Goal: Navigation & Orientation: Find specific page/section

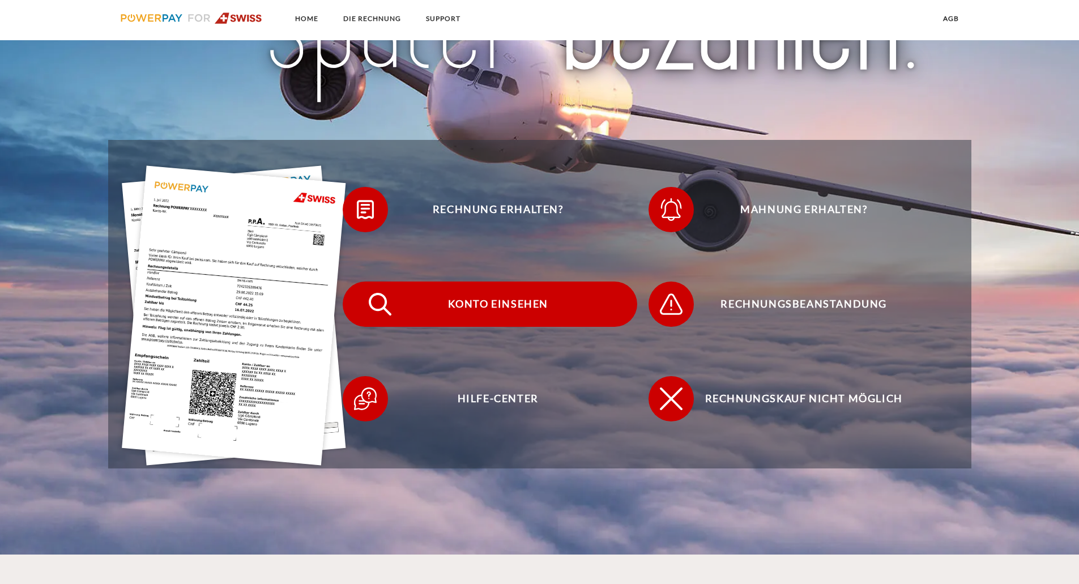
scroll to position [283, 0]
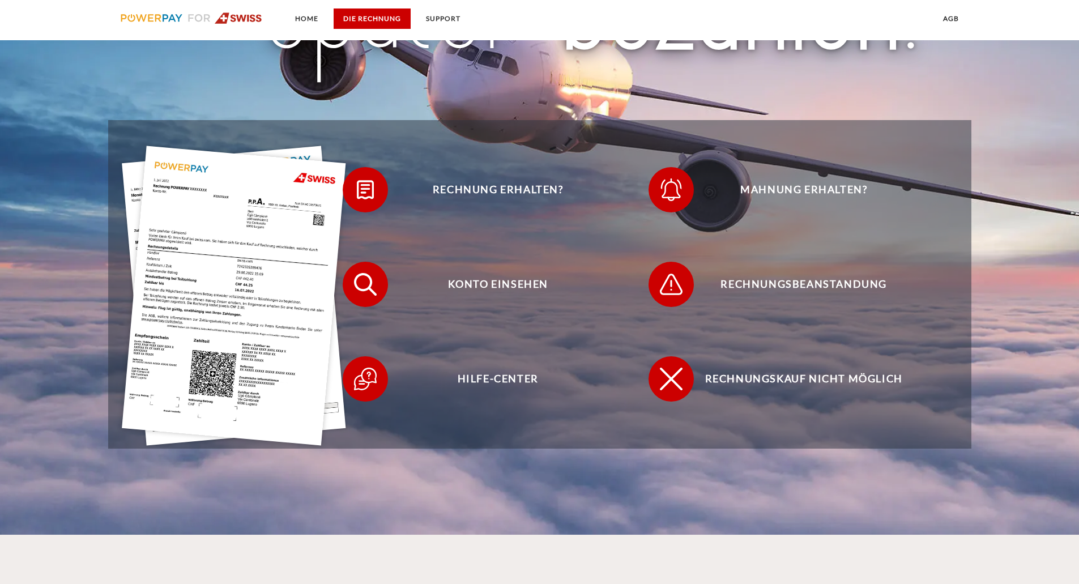
click at [365, 19] on link "DIE RECHNUNG" at bounding box center [372, 18] width 77 height 20
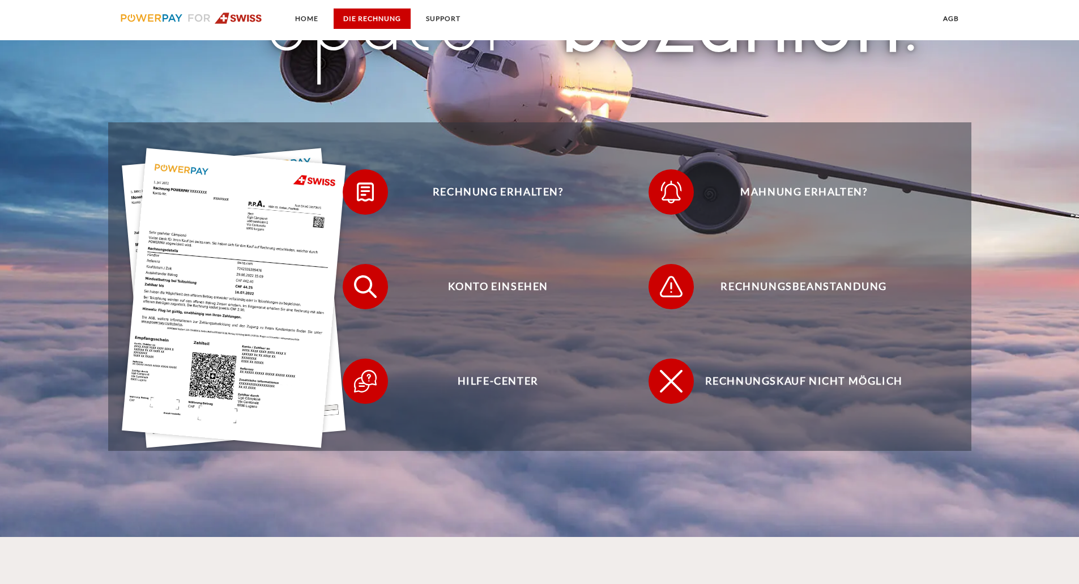
scroll to position [283, 0]
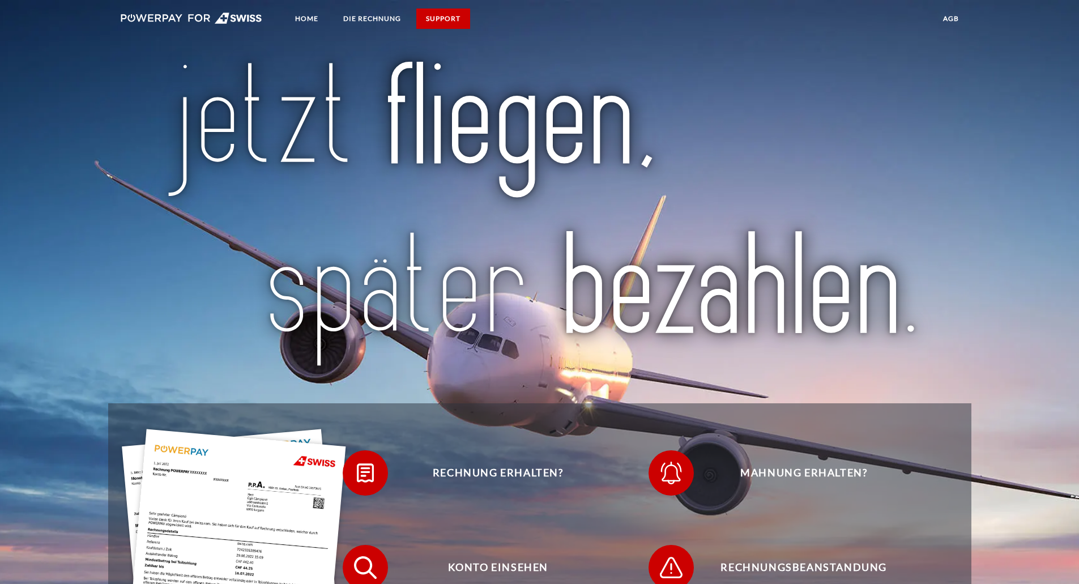
click at [442, 22] on link "SUPPORT" at bounding box center [443, 18] width 54 height 20
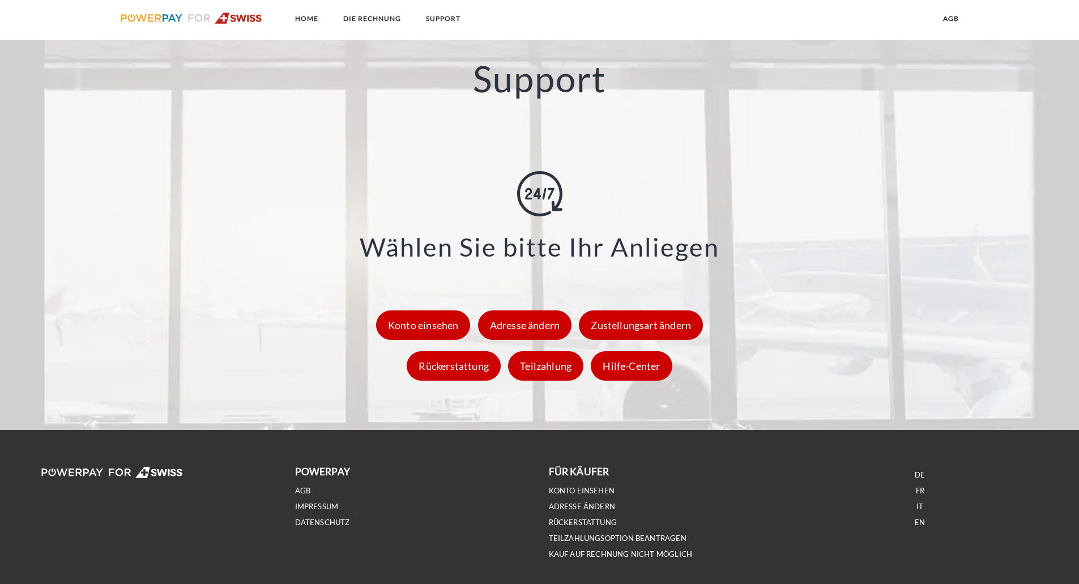
scroll to position [1503, 0]
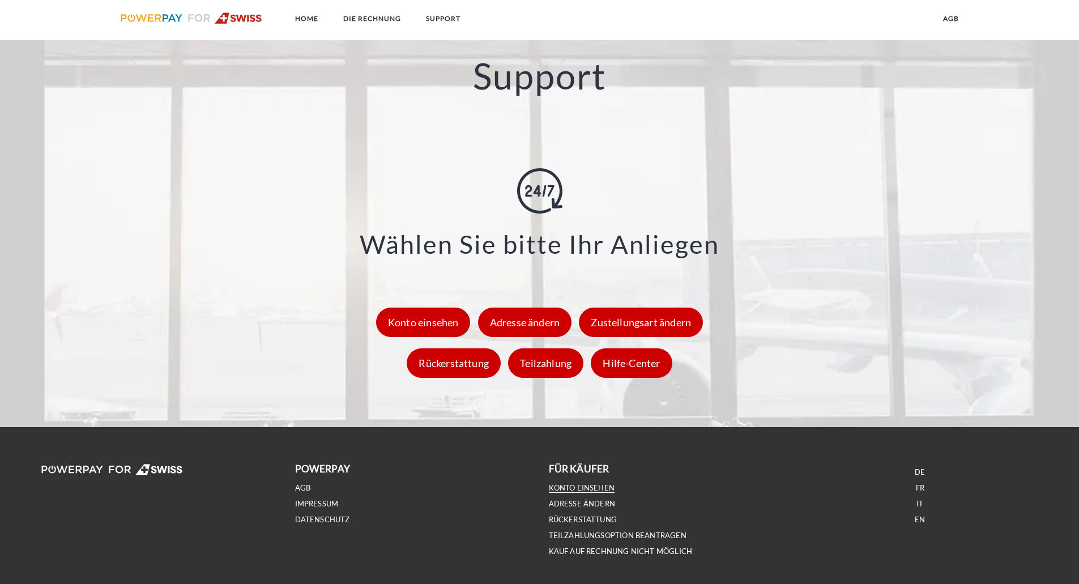
click at [568, 486] on link "Konto einsehen" at bounding box center [582, 488] width 66 height 10
